Goal: Task Accomplishment & Management: Use online tool/utility

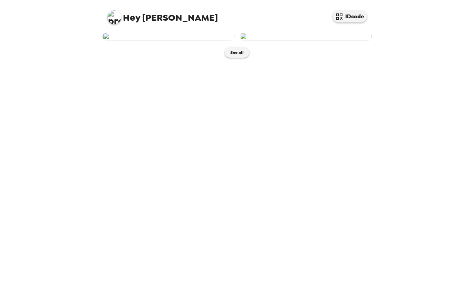
click at [149, 40] on img at bounding box center [168, 37] width 132 height 8
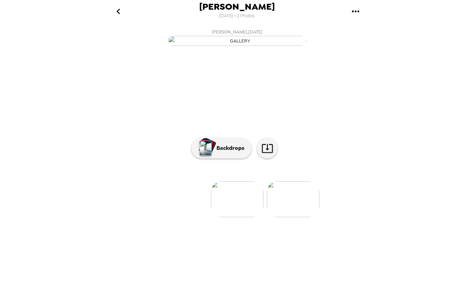
scroll to position [10, 0]
click at [223, 152] on p "Backdrops" at bounding box center [228, 148] width 31 height 8
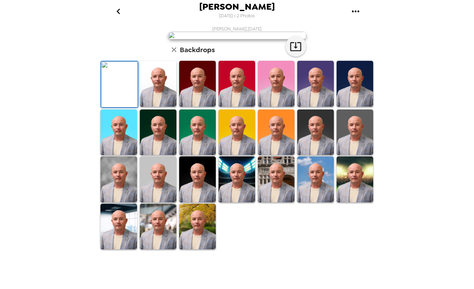
scroll to position [126, 0]
click at [116, 249] on img at bounding box center [118, 227] width 37 height 46
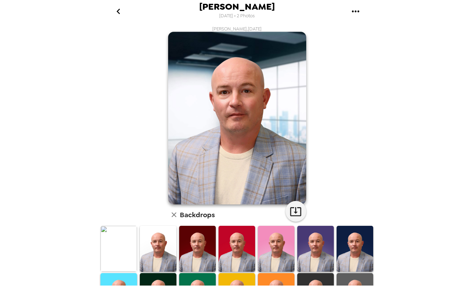
scroll to position [126, 0]
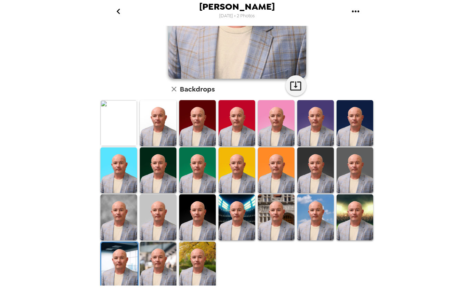
click at [161, 264] on img at bounding box center [158, 264] width 37 height 46
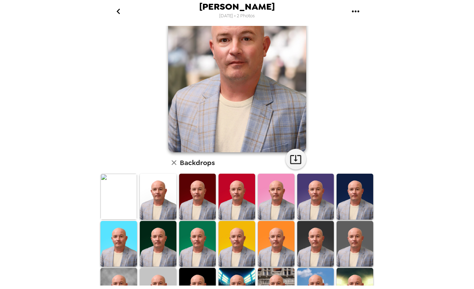
scroll to position [0, 0]
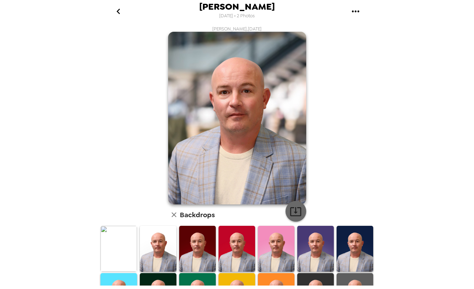
click at [297, 209] on icon "button" at bounding box center [295, 211] width 12 height 12
click at [59, 268] on div "[PERSON_NAME] [DATE] • 2 Photos [PERSON_NAME] , [DATE] Backdrops" at bounding box center [237, 144] width 474 height 289
click at [118, 12] on icon "go back" at bounding box center [118, 12] width 3 height 6
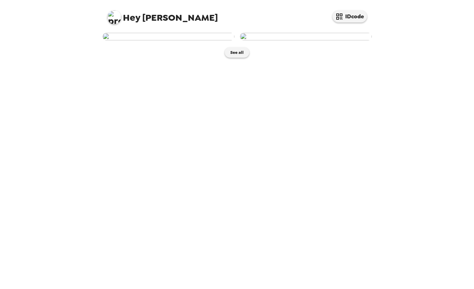
click at [165, 40] on img at bounding box center [168, 37] width 132 height 8
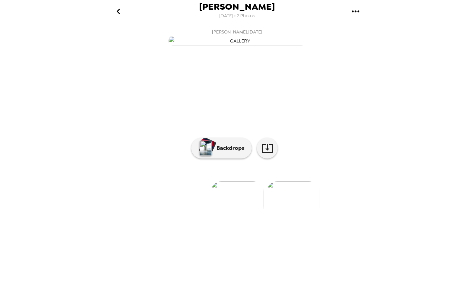
scroll to position [10, 0]
click at [217, 152] on p "Backdrops" at bounding box center [228, 148] width 31 height 8
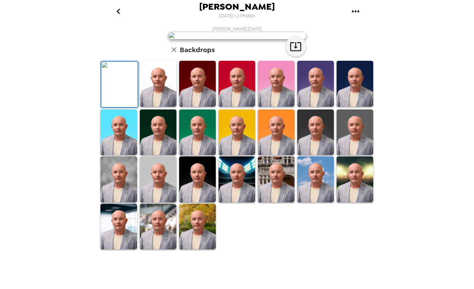
scroll to position [126, 0]
click at [159, 249] on img at bounding box center [158, 227] width 37 height 46
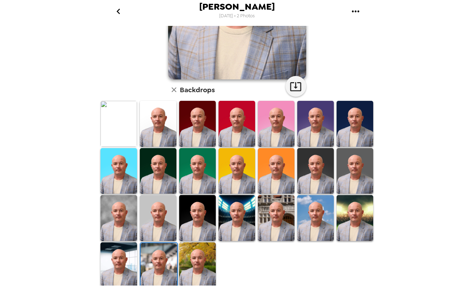
scroll to position [126, 0]
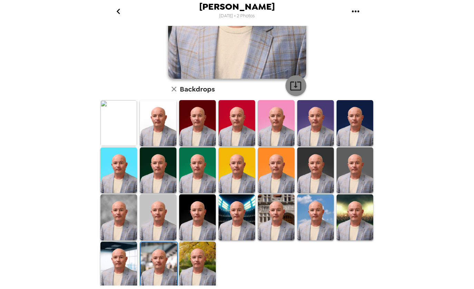
click at [294, 81] on icon "button" at bounding box center [295, 86] width 12 height 12
